Goal: Find specific page/section: Find specific page/section

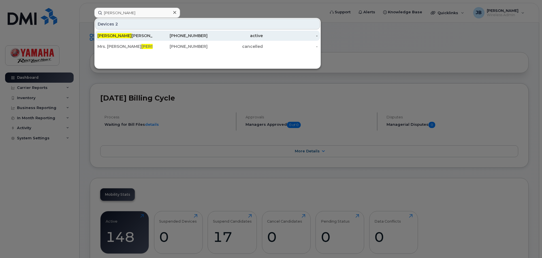
type input "gary"
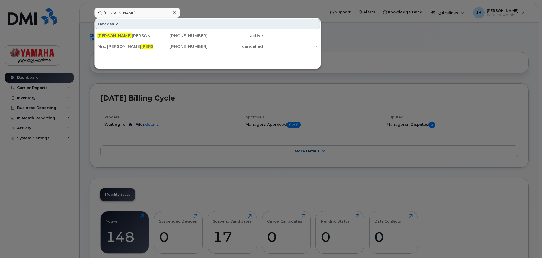
drag, startPoint x: 121, startPoint y: 33, endPoint x: 235, endPoint y: 63, distance: 118.2
click at [121, 33] on div "Gary Comer" at bounding box center [124, 36] width 55 height 10
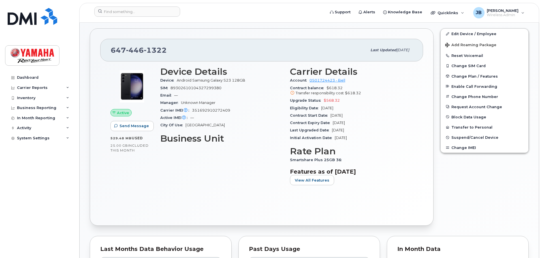
scroll to position [113, 0]
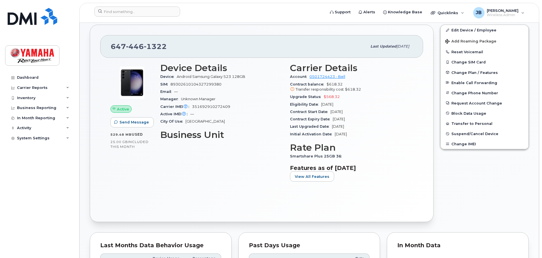
click at [370, 120] on div "Contract Expiry Date [DATE]" at bounding box center [351, 119] width 123 height 7
